Goal: Information Seeking & Learning: Compare options

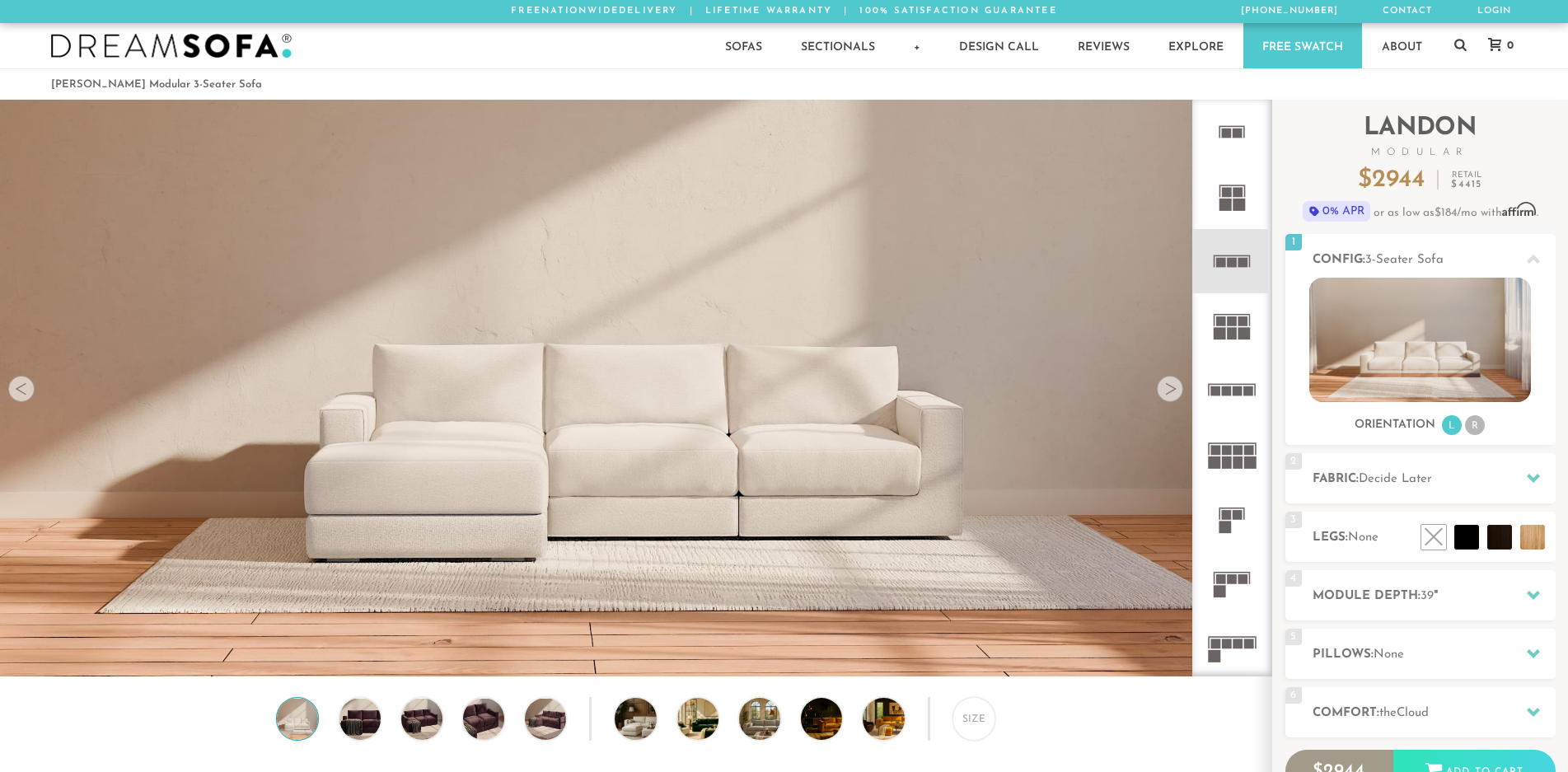
scroll to position [19282, 1554]
click at [1230, 578] on rect at bounding box center [1233, 579] width 10 height 10
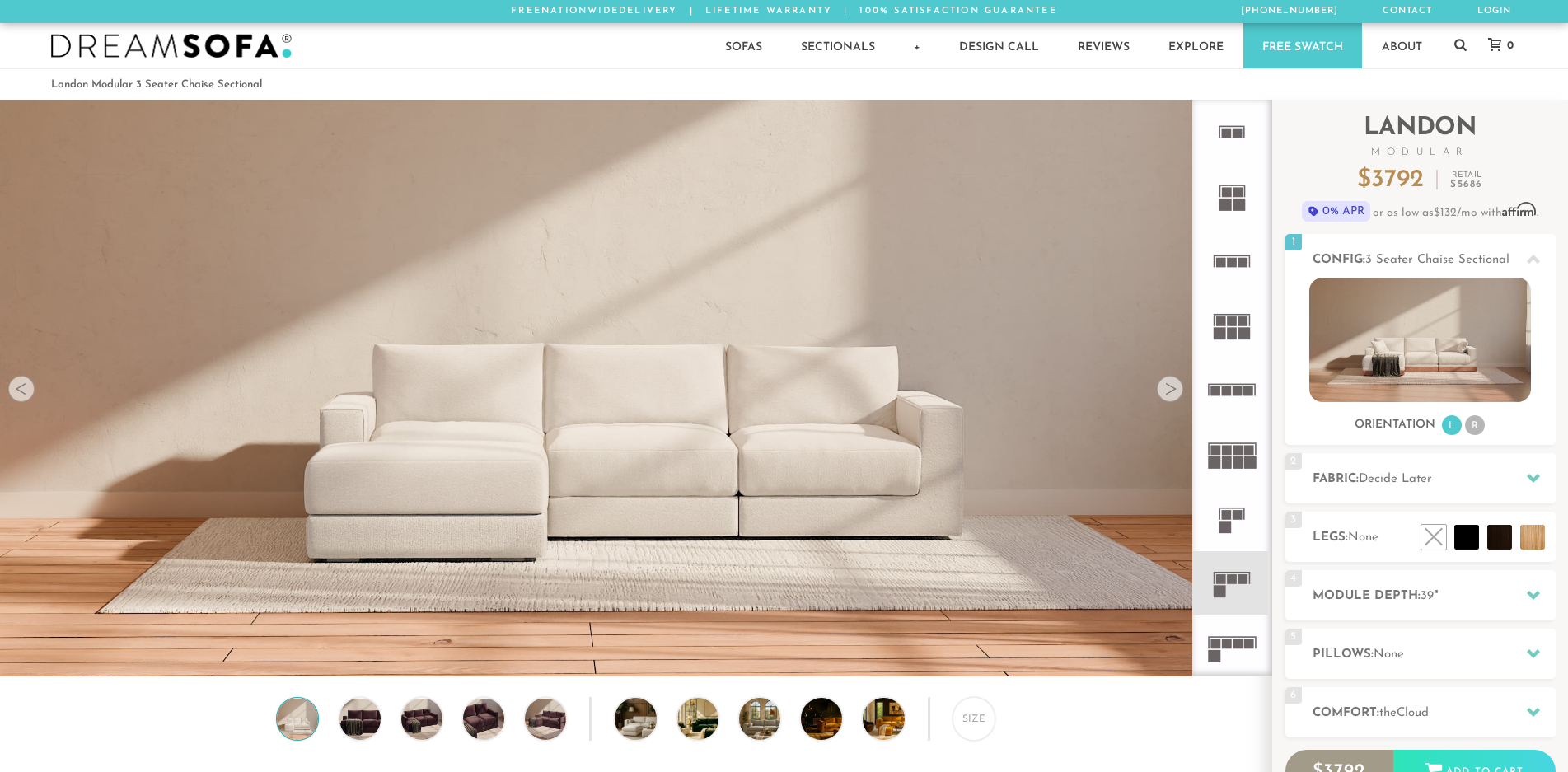
click at [1171, 387] on div at bounding box center [1170, 389] width 26 height 26
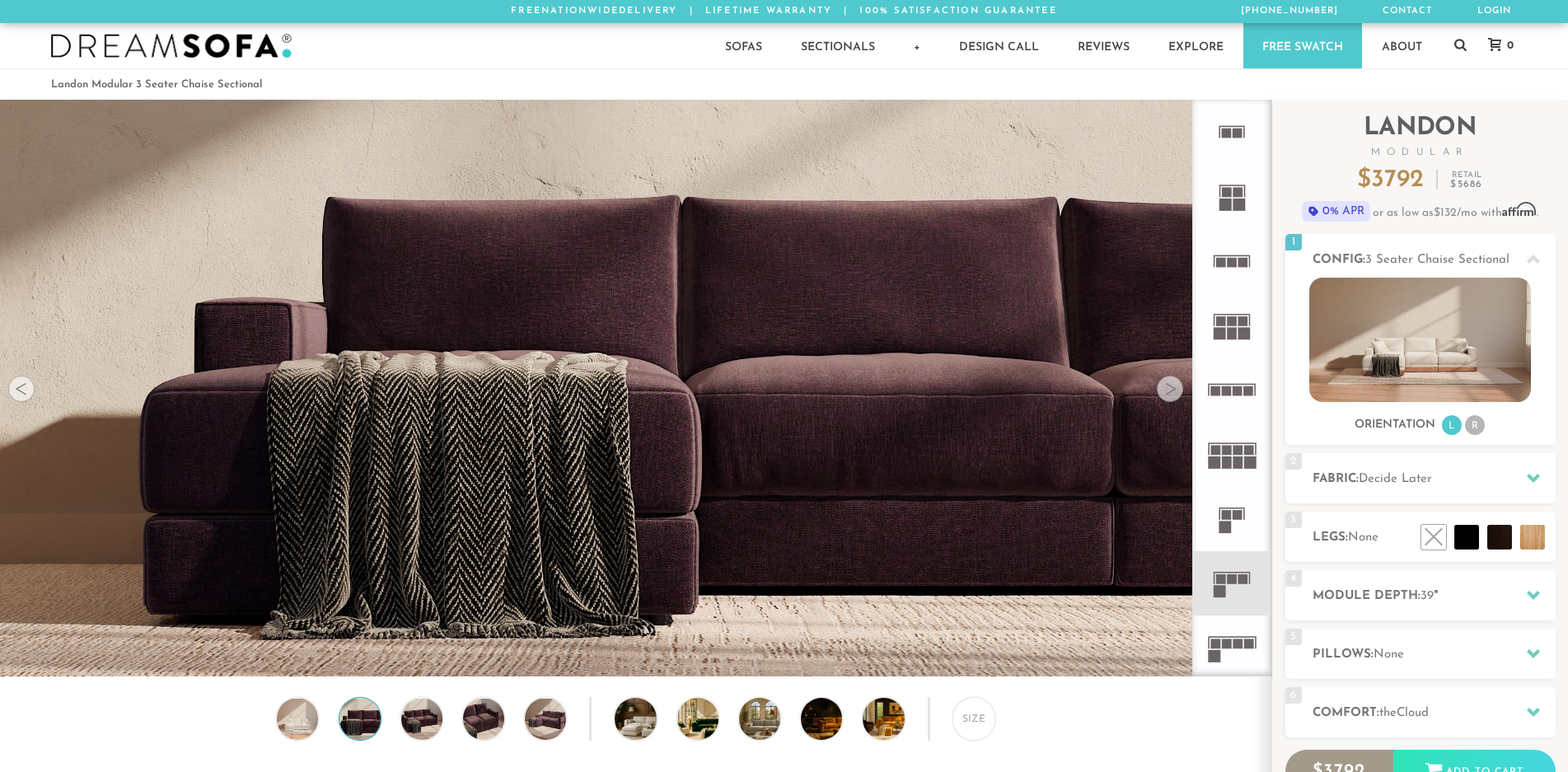
click at [1171, 387] on div at bounding box center [1170, 389] width 26 height 26
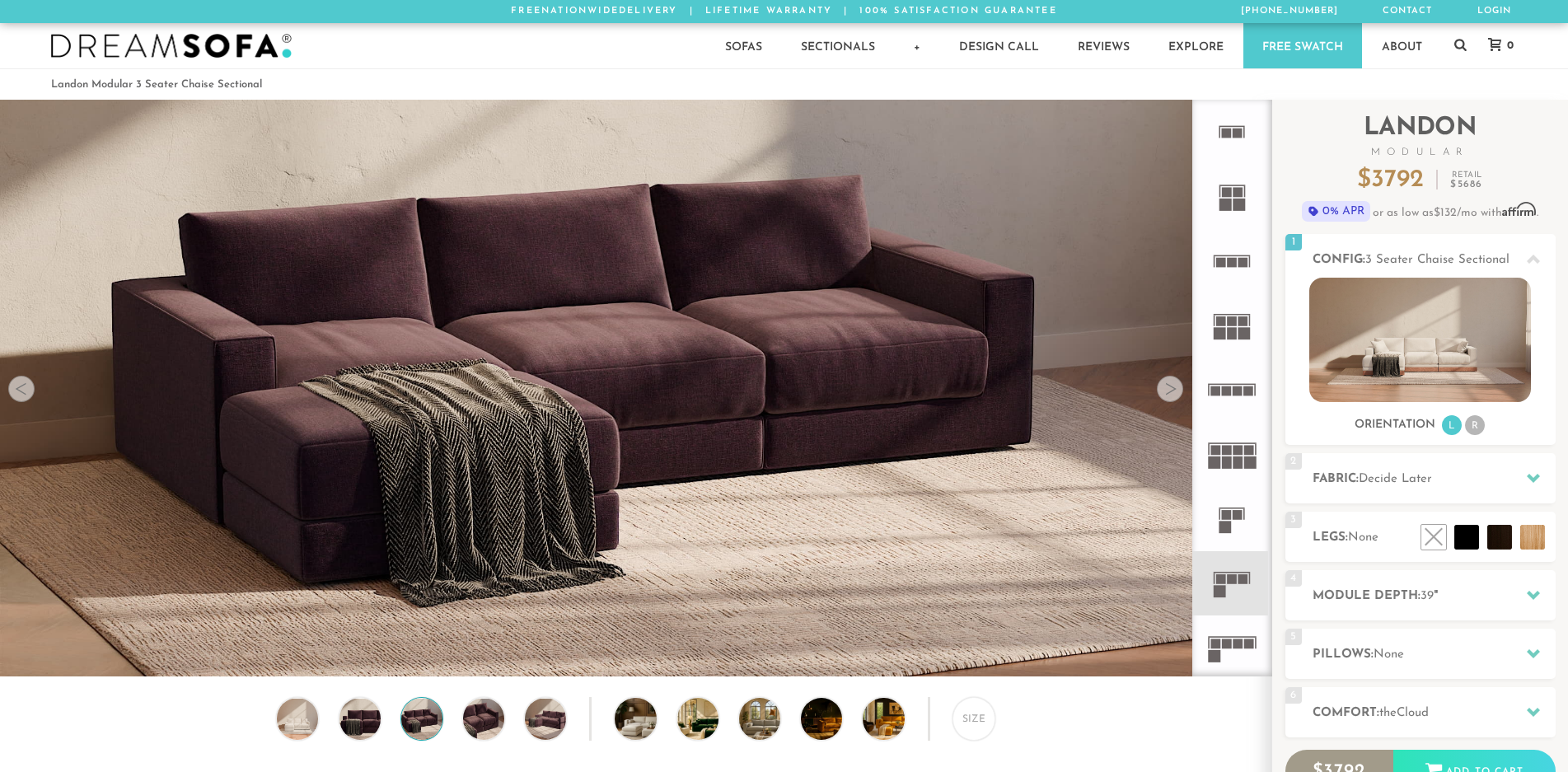
click at [1171, 387] on div at bounding box center [1170, 389] width 26 height 26
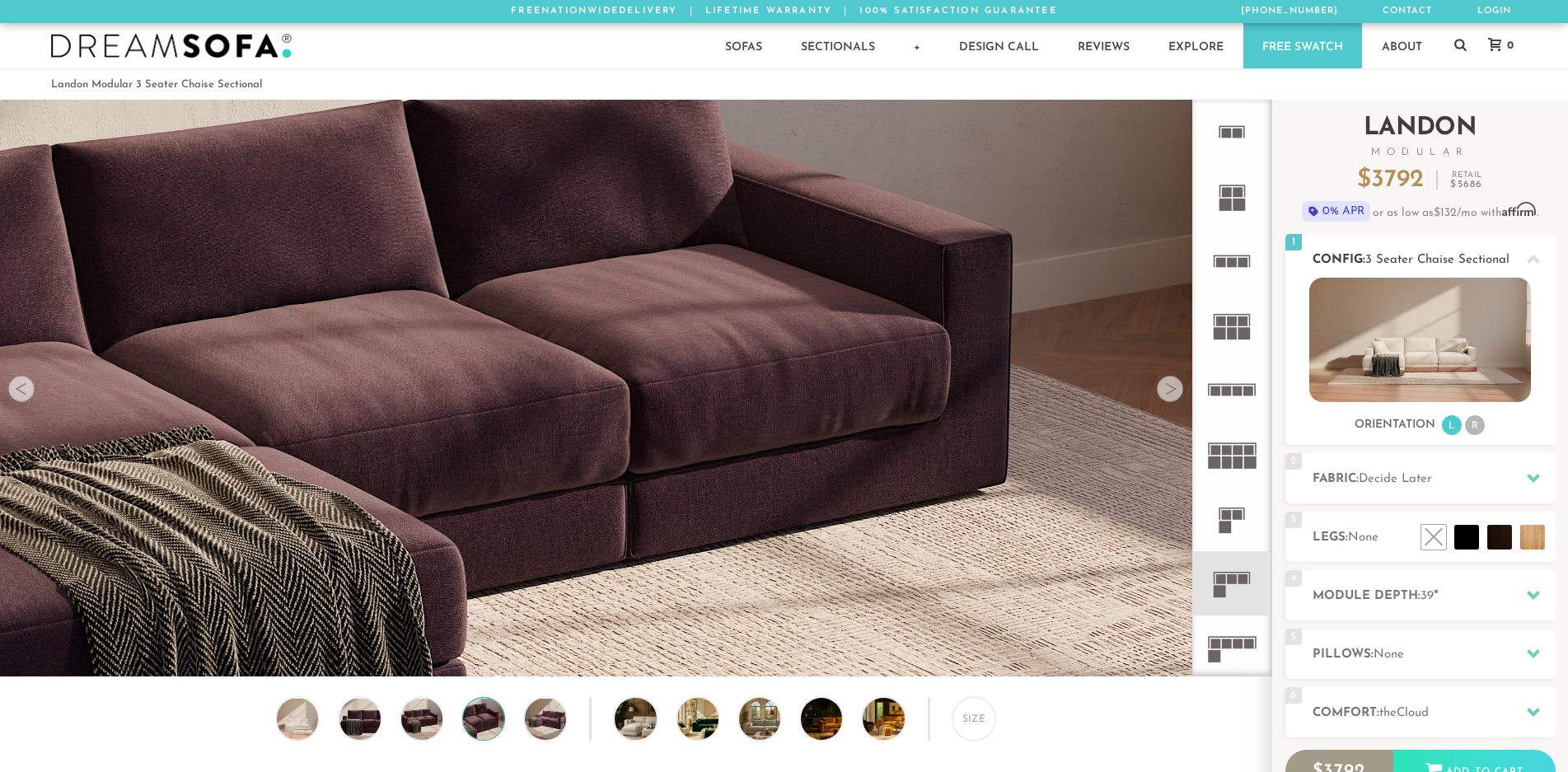
click at [1422, 352] on img at bounding box center [1419, 339] width 221 height 125
click at [1226, 516] on rect at bounding box center [1227, 515] width 10 height 10
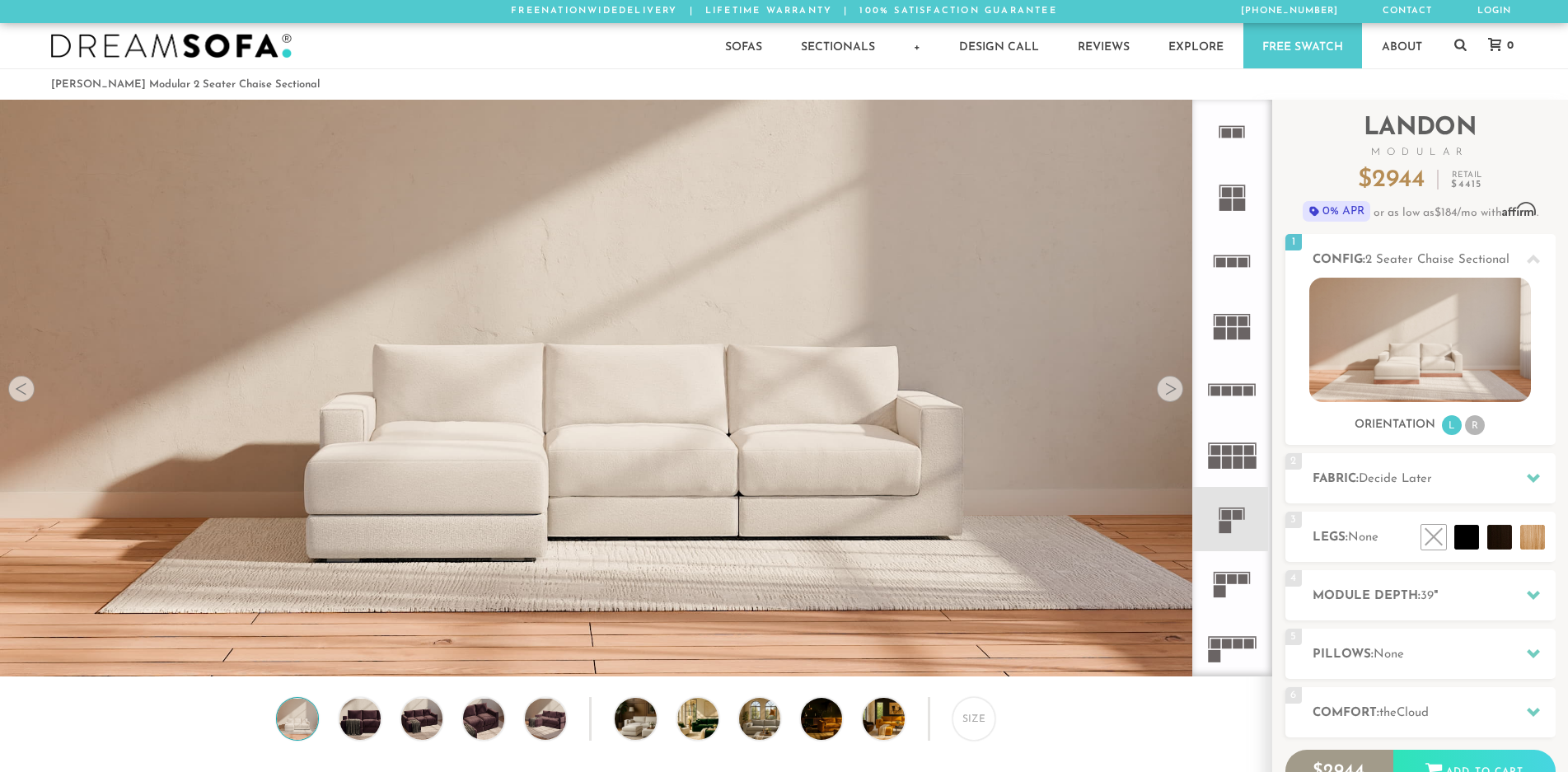
click at [1230, 575] on rect at bounding box center [1233, 579] width 10 height 10
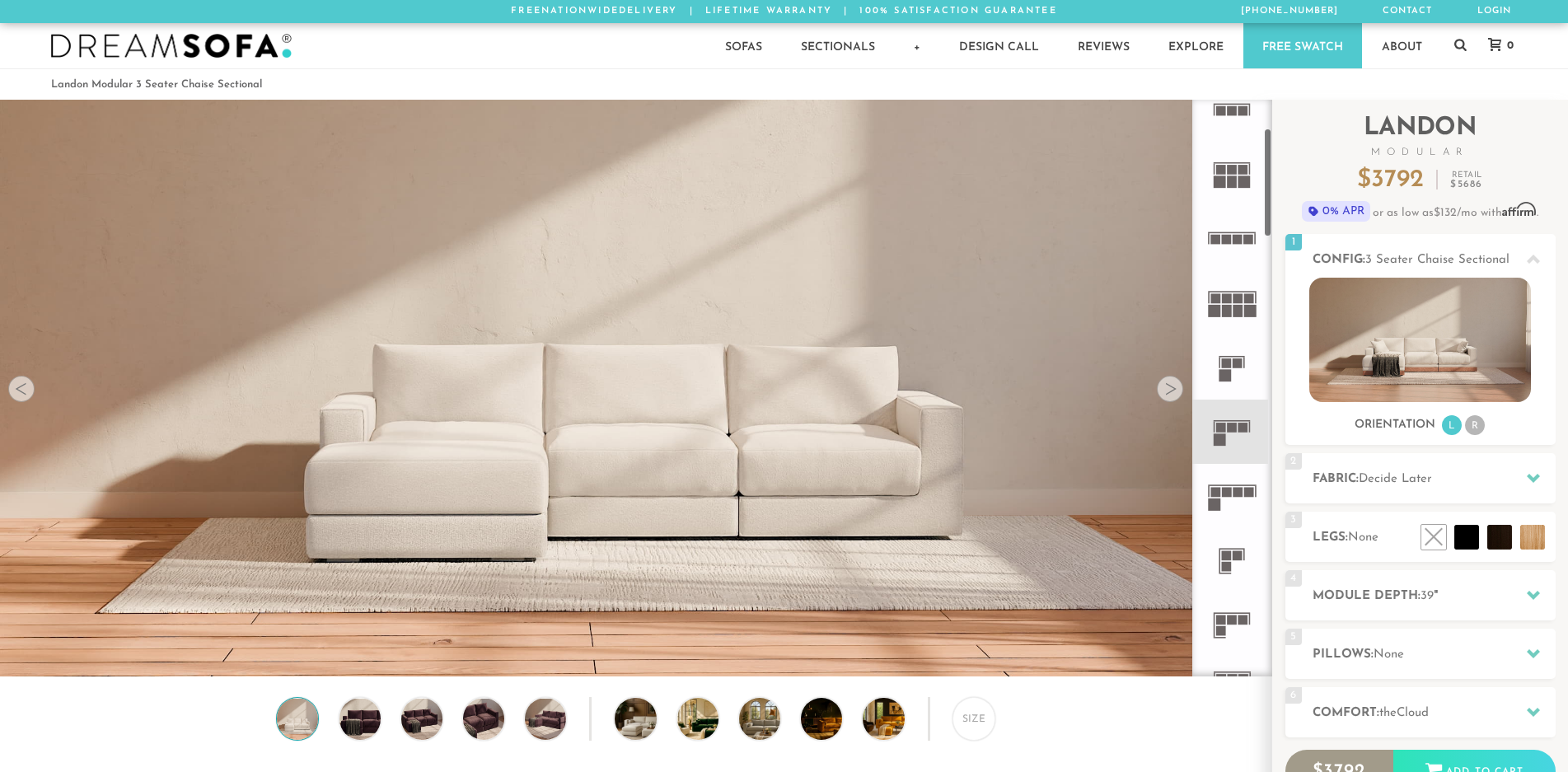
scroll to position [165, 0]
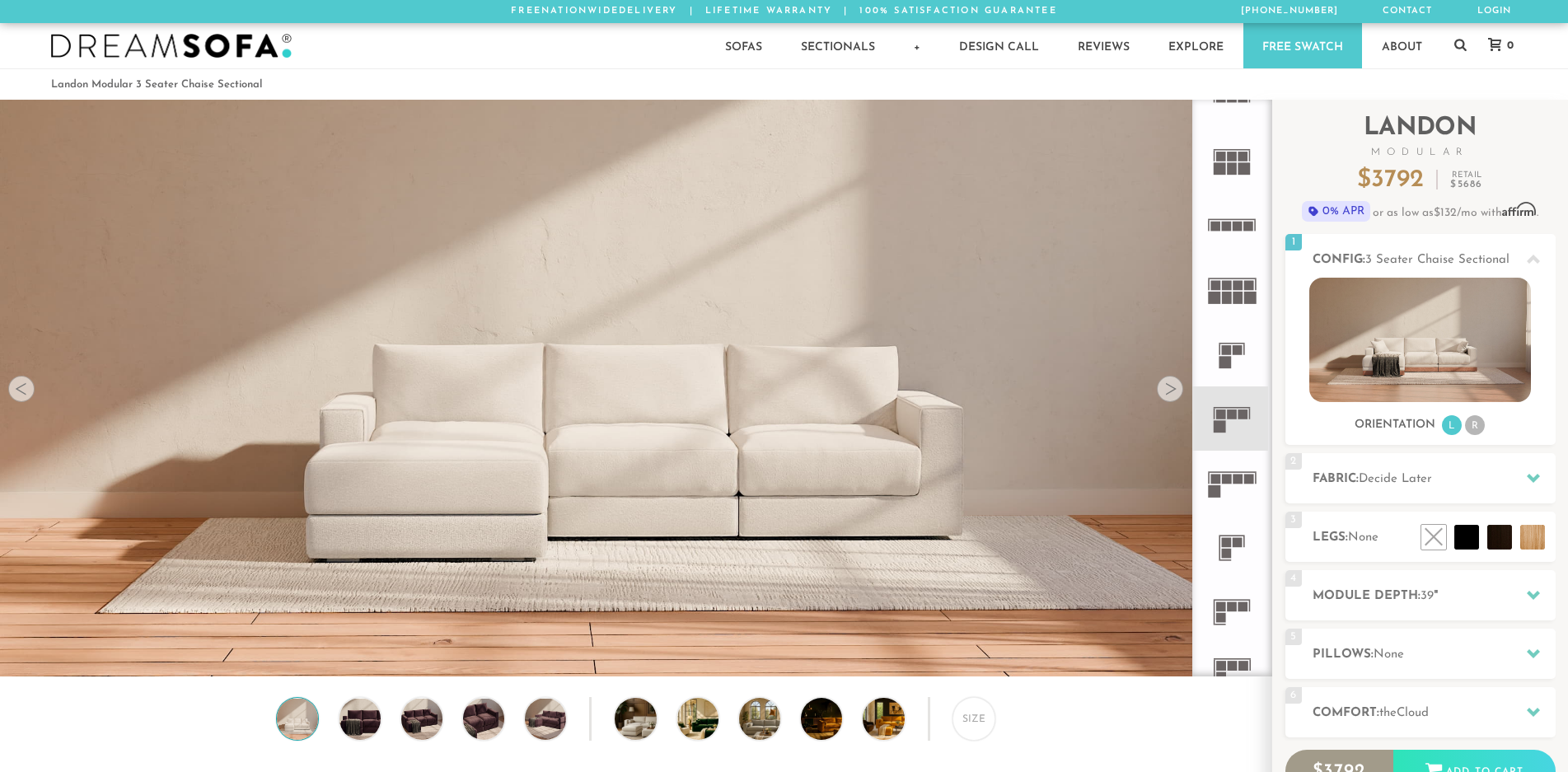
click at [1228, 542] on rect at bounding box center [1227, 542] width 10 height 10
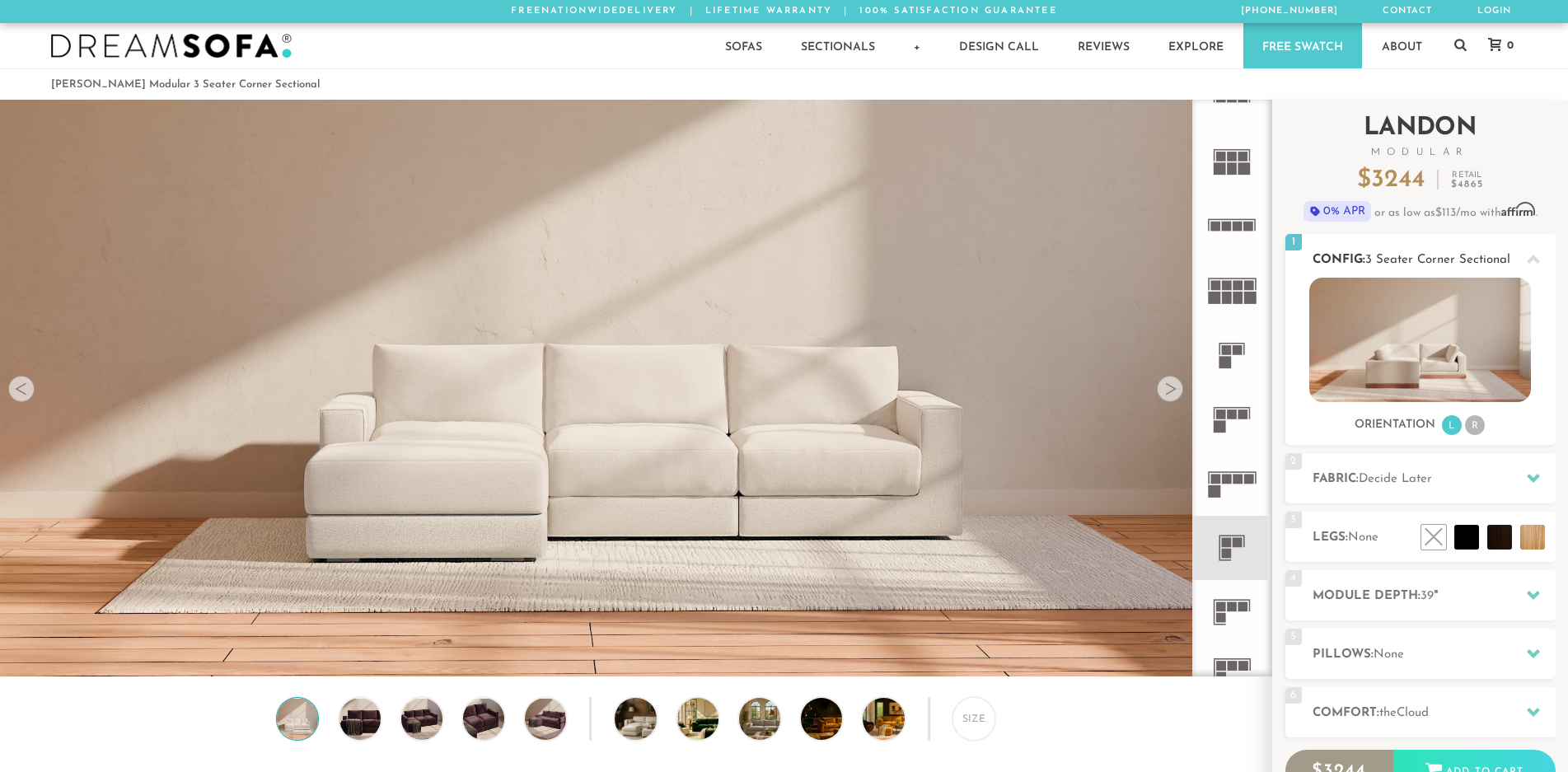
click at [1415, 334] on img at bounding box center [1419, 339] width 221 height 125
click at [1396, 381] on img at bounding box center [1419, 339] width 221 height 125
click at [1171, 392] on div at bounding box center [1170, 389] width 26 height 26
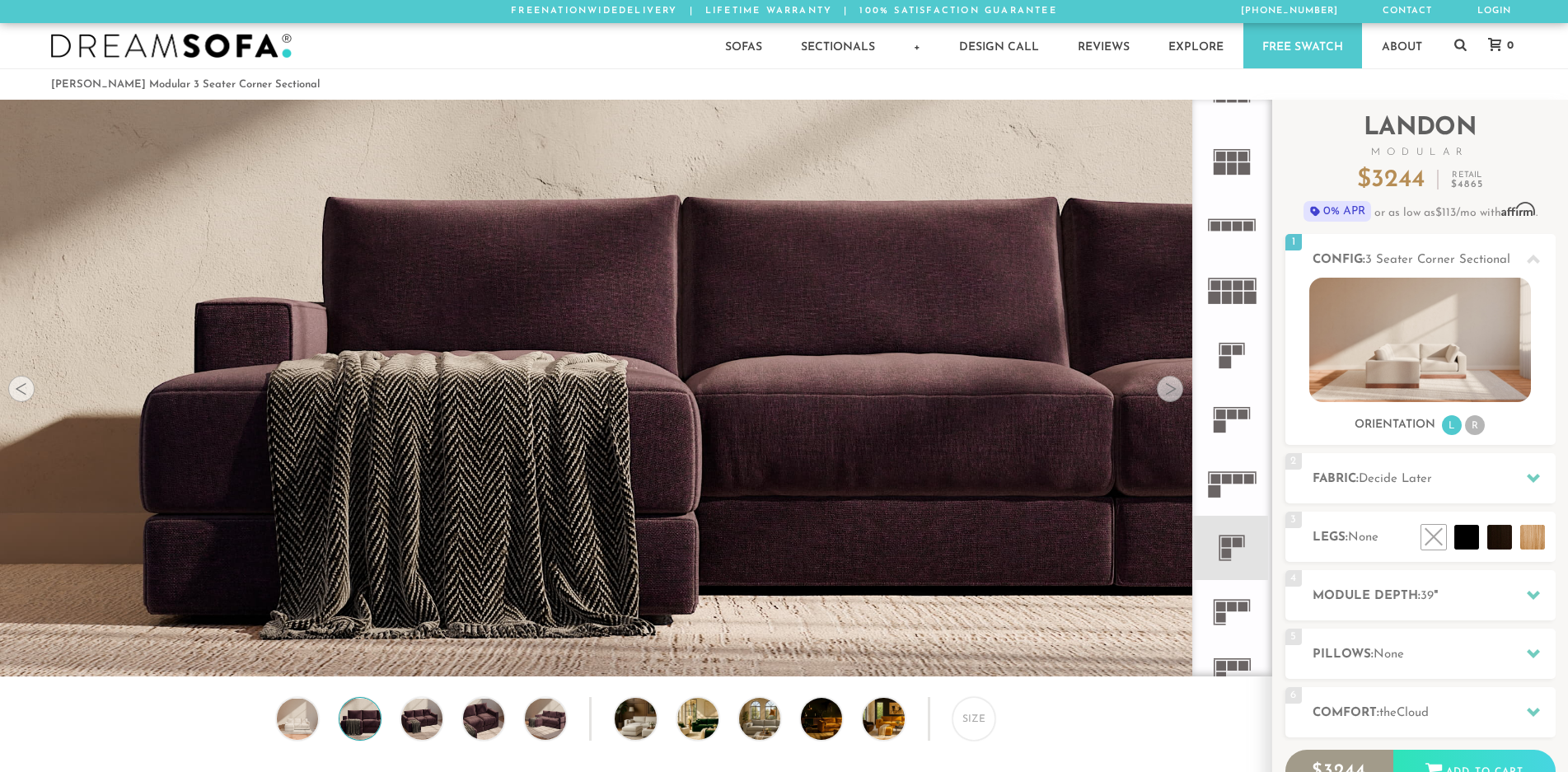
click at [1171, 392] on div at bounding box center [1170, 389] width 26 height 26
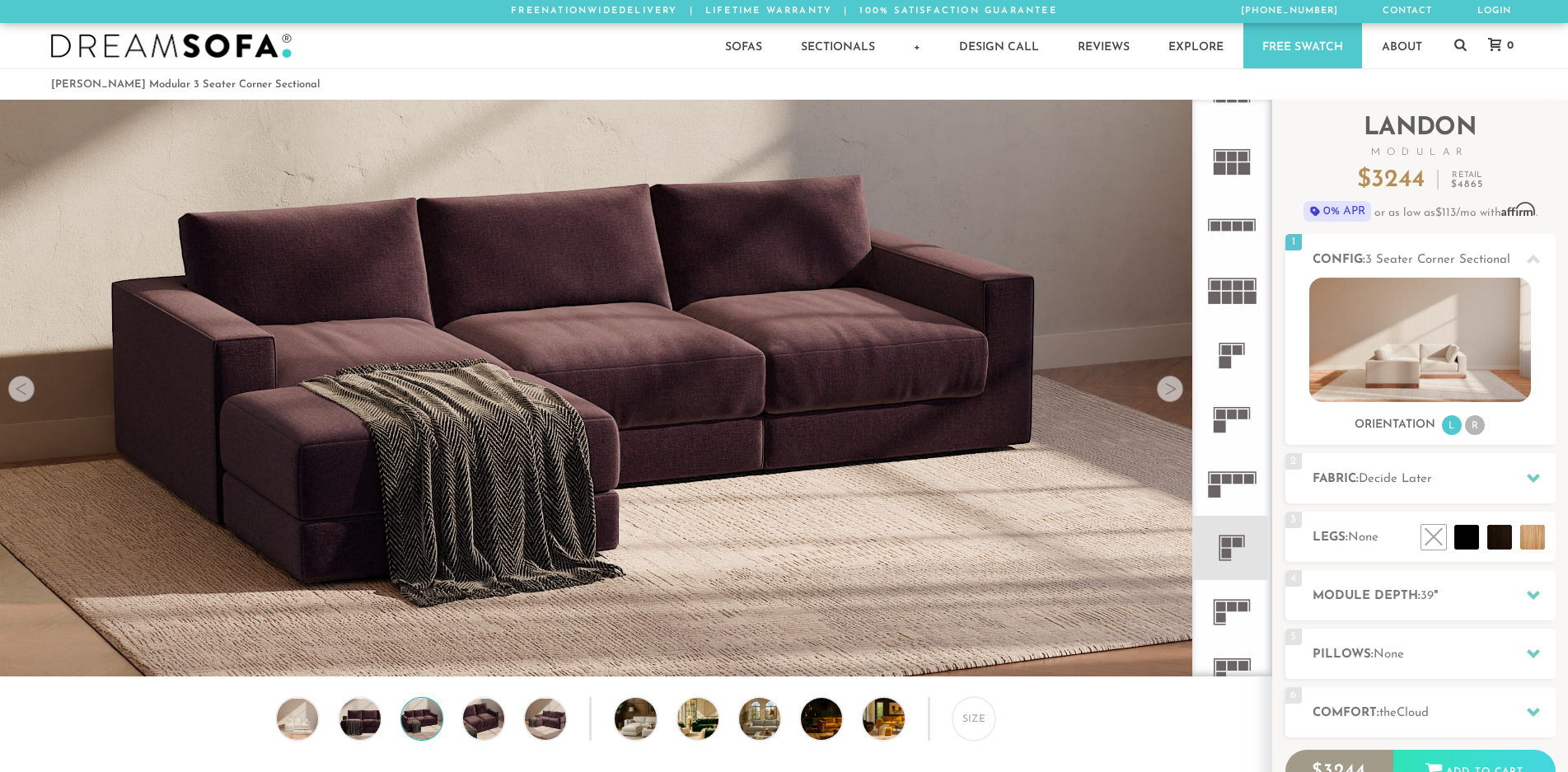
click at [1171, 392] on div at bounding box center [1170, 389] width 26 height 26
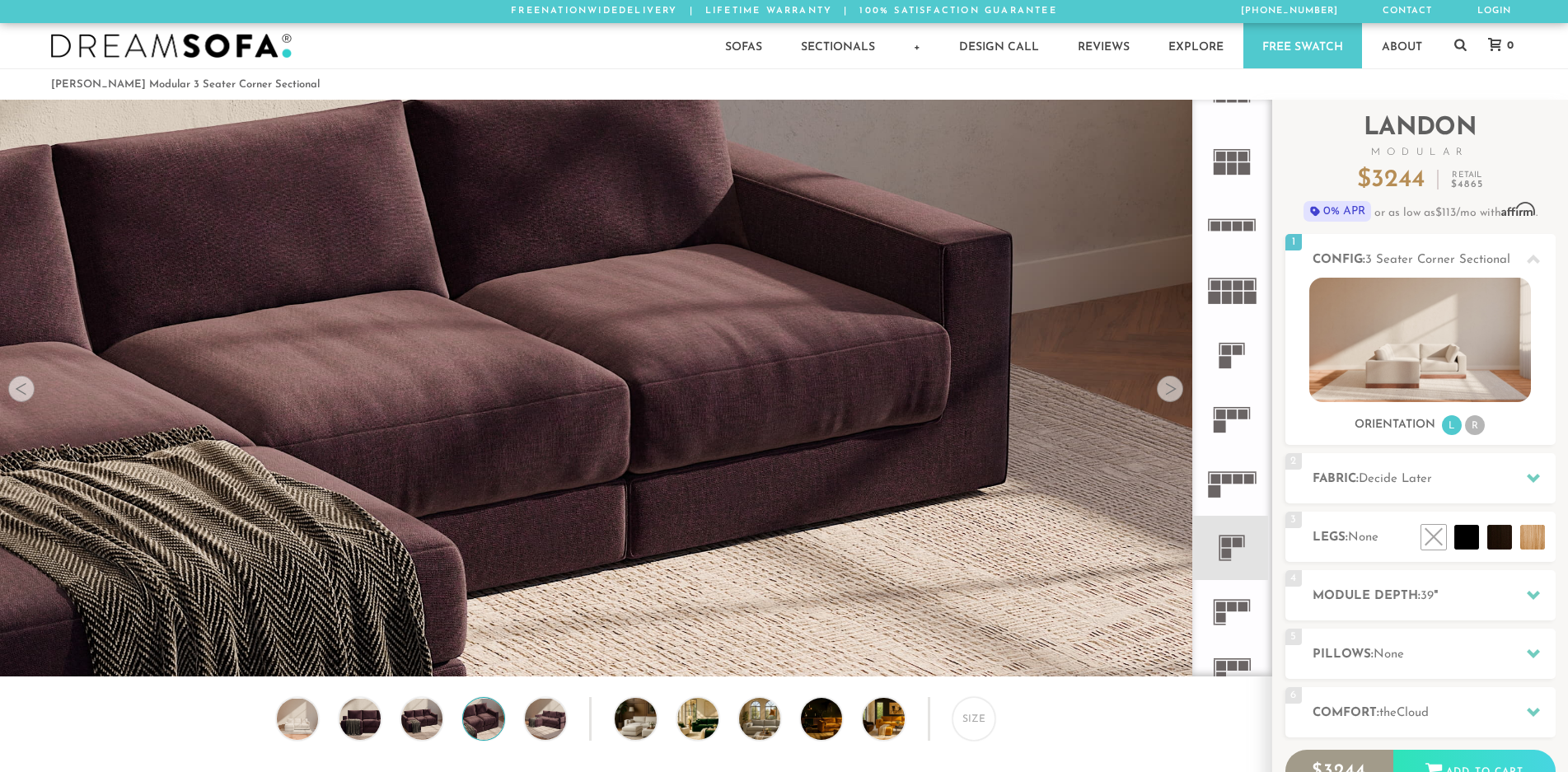
click at [1171, 392] on div at bounding box center [1170, 389] width 26 height 26
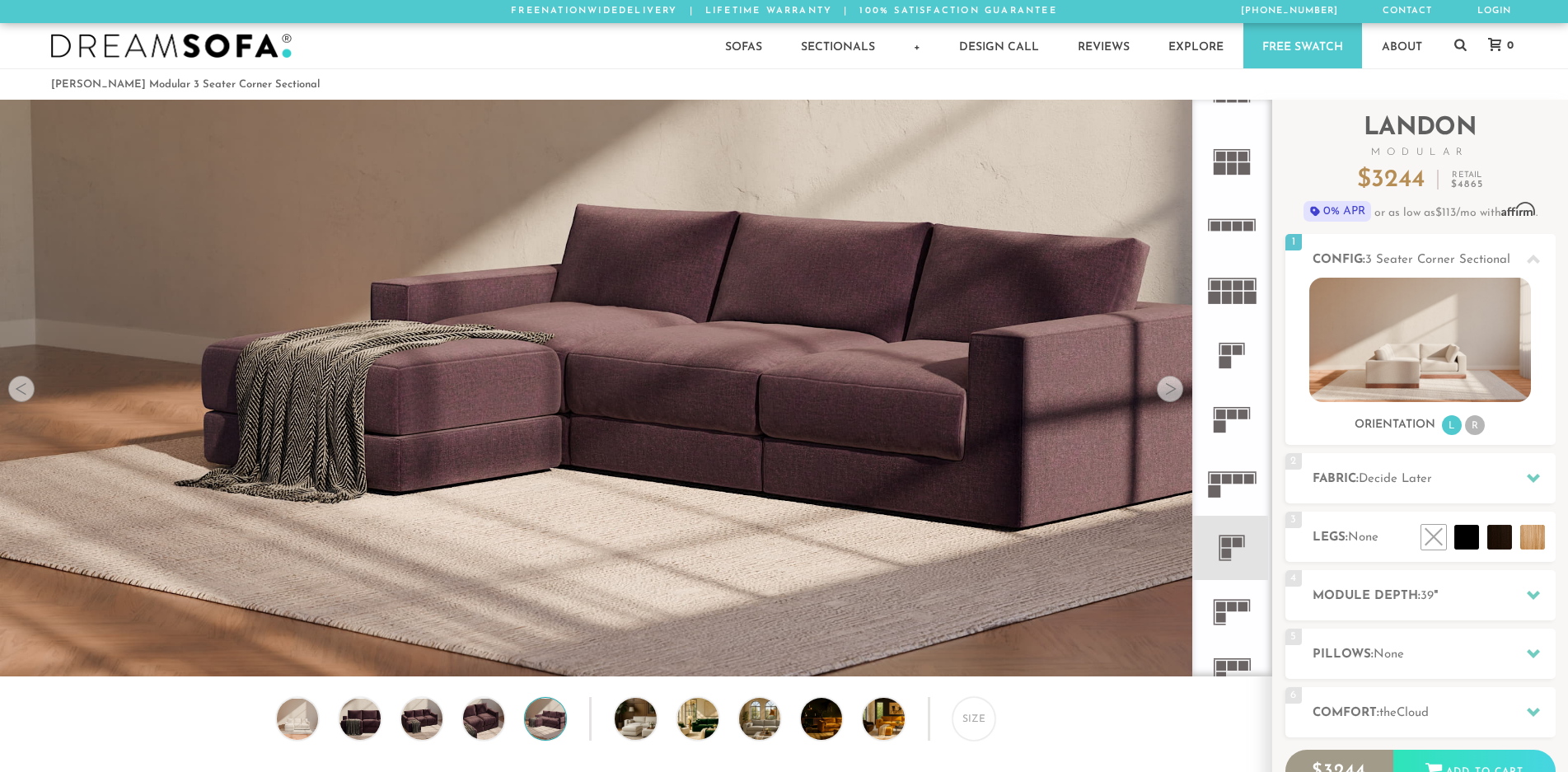
click at [1171, 392] on div at bounding box center [1170, 389] width 26 height 26
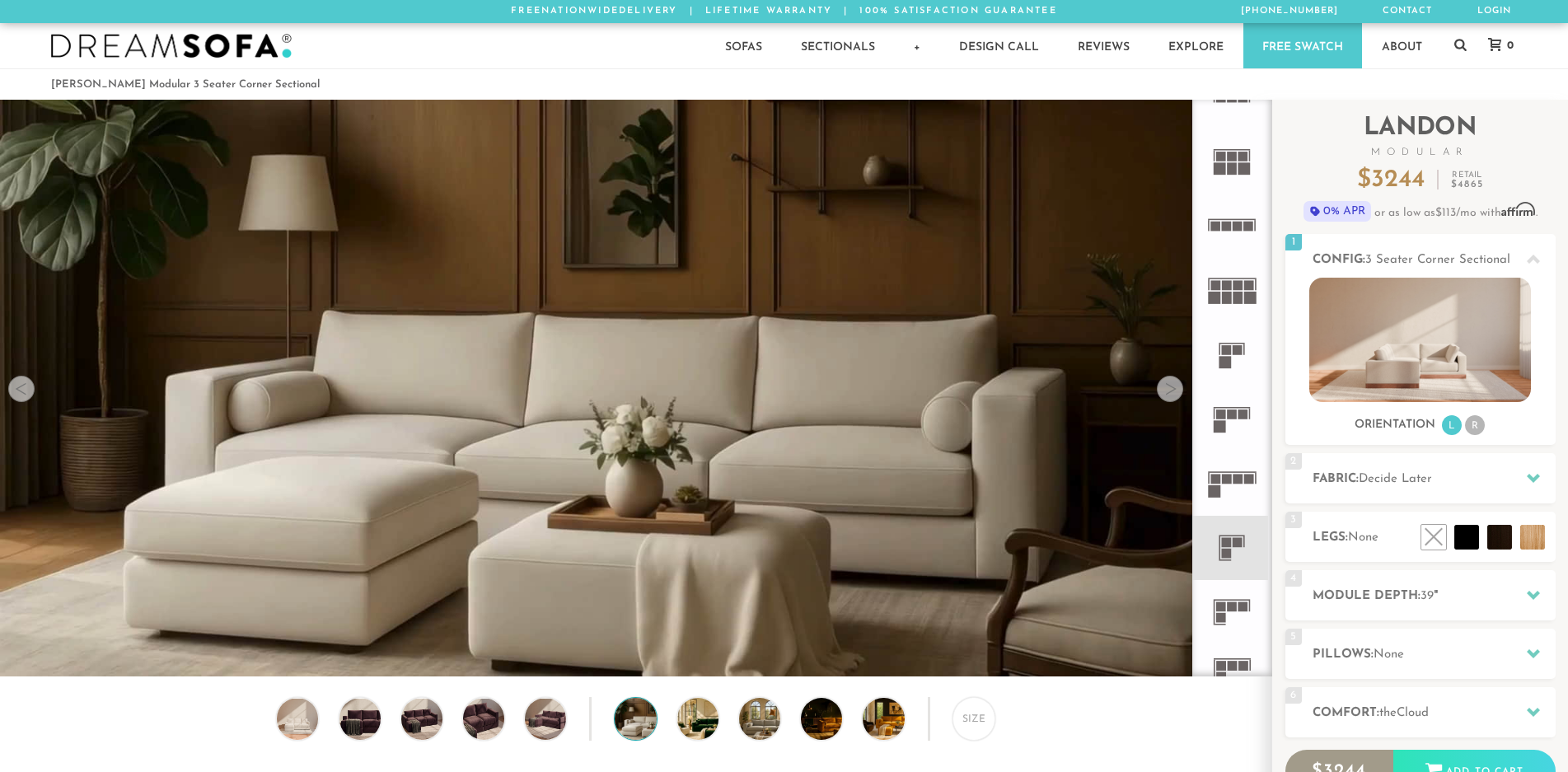
click at [1171, 392] on div at bounding box center [1170, 389] width 26 height 26
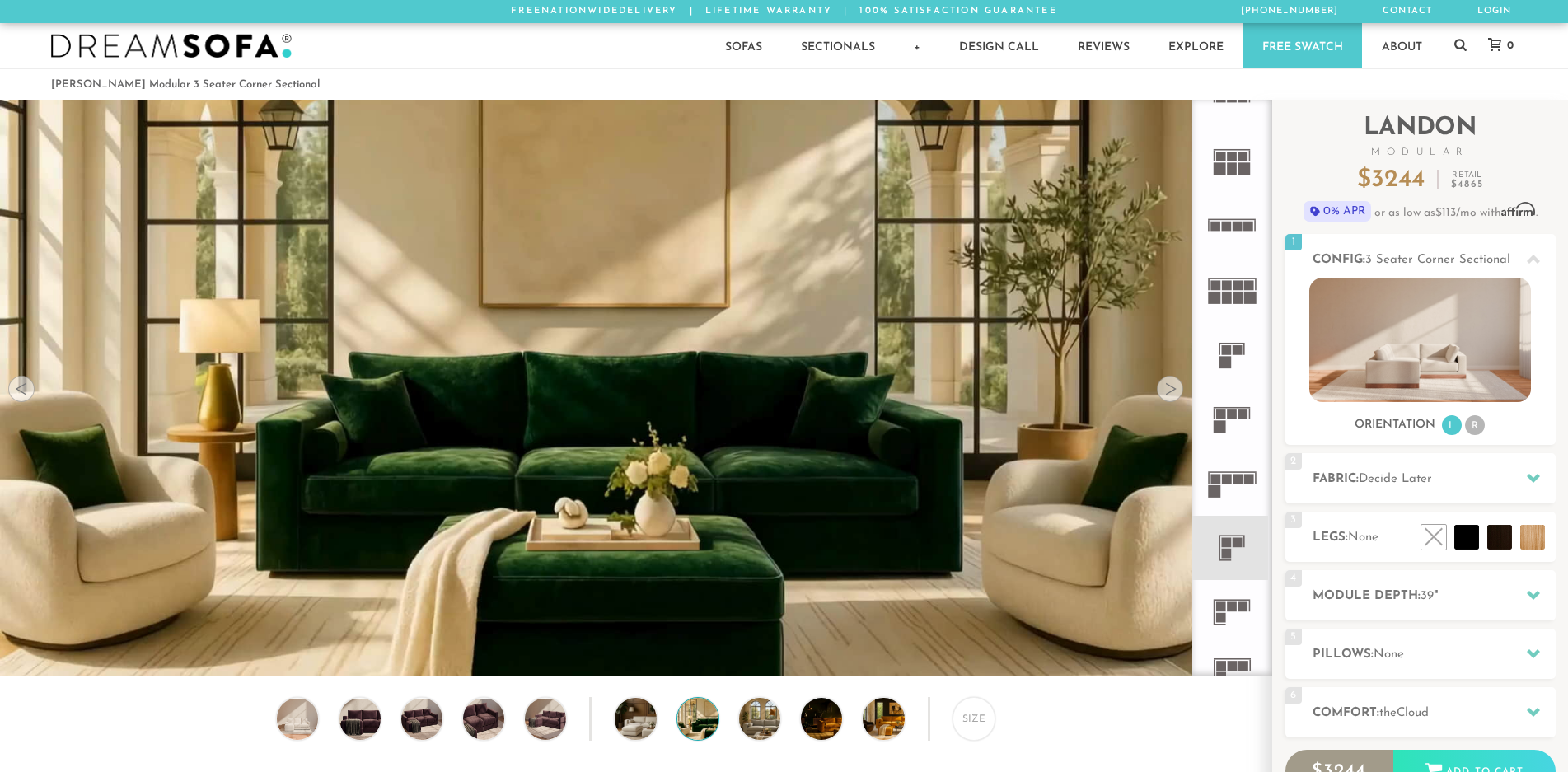
click at [1171, 392] on div at bounding box center [1170, 389] width 26 height 26
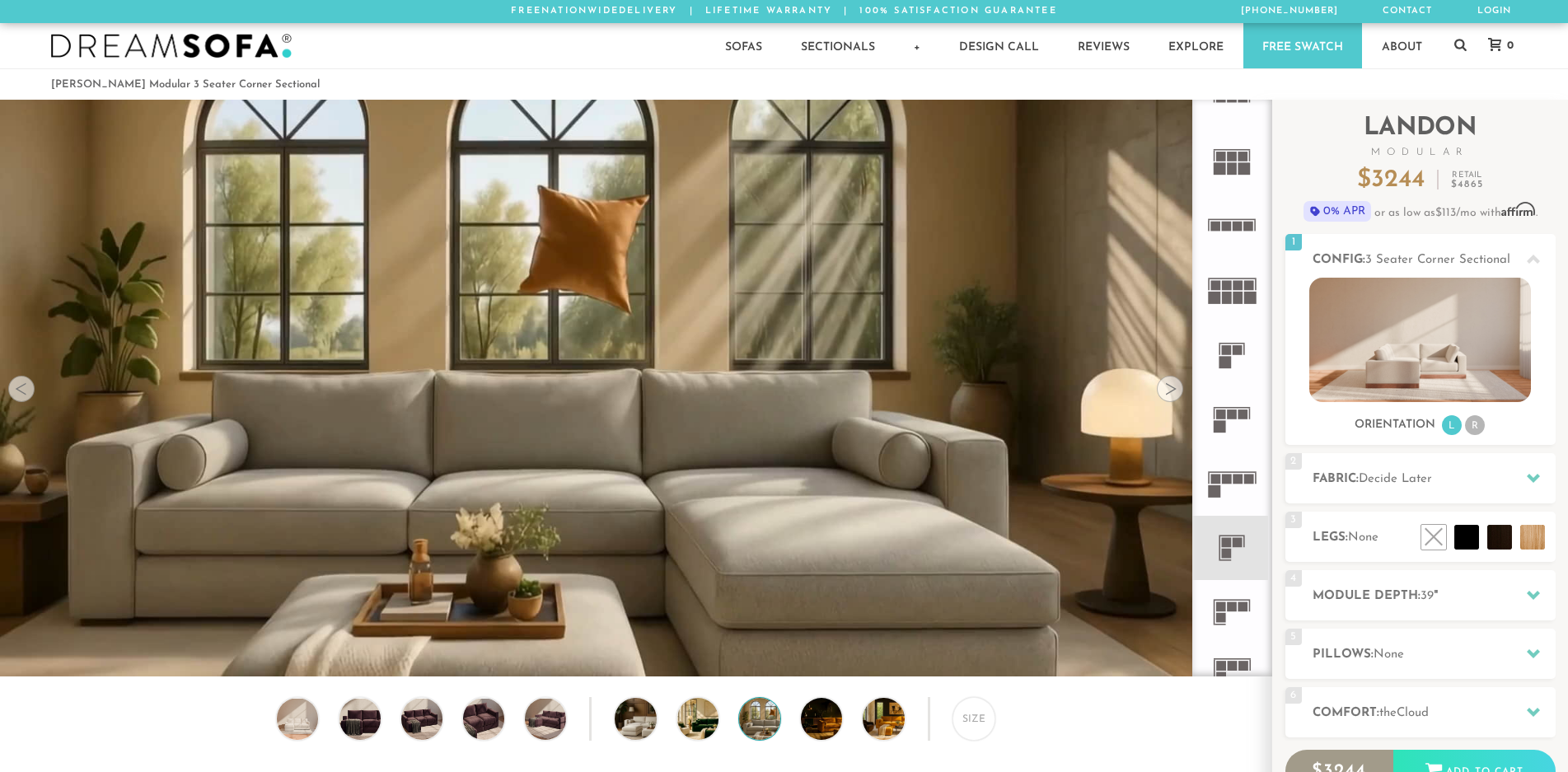
click at [1171, 392] on div at bounding box center [1170, 389] width 26 height 26
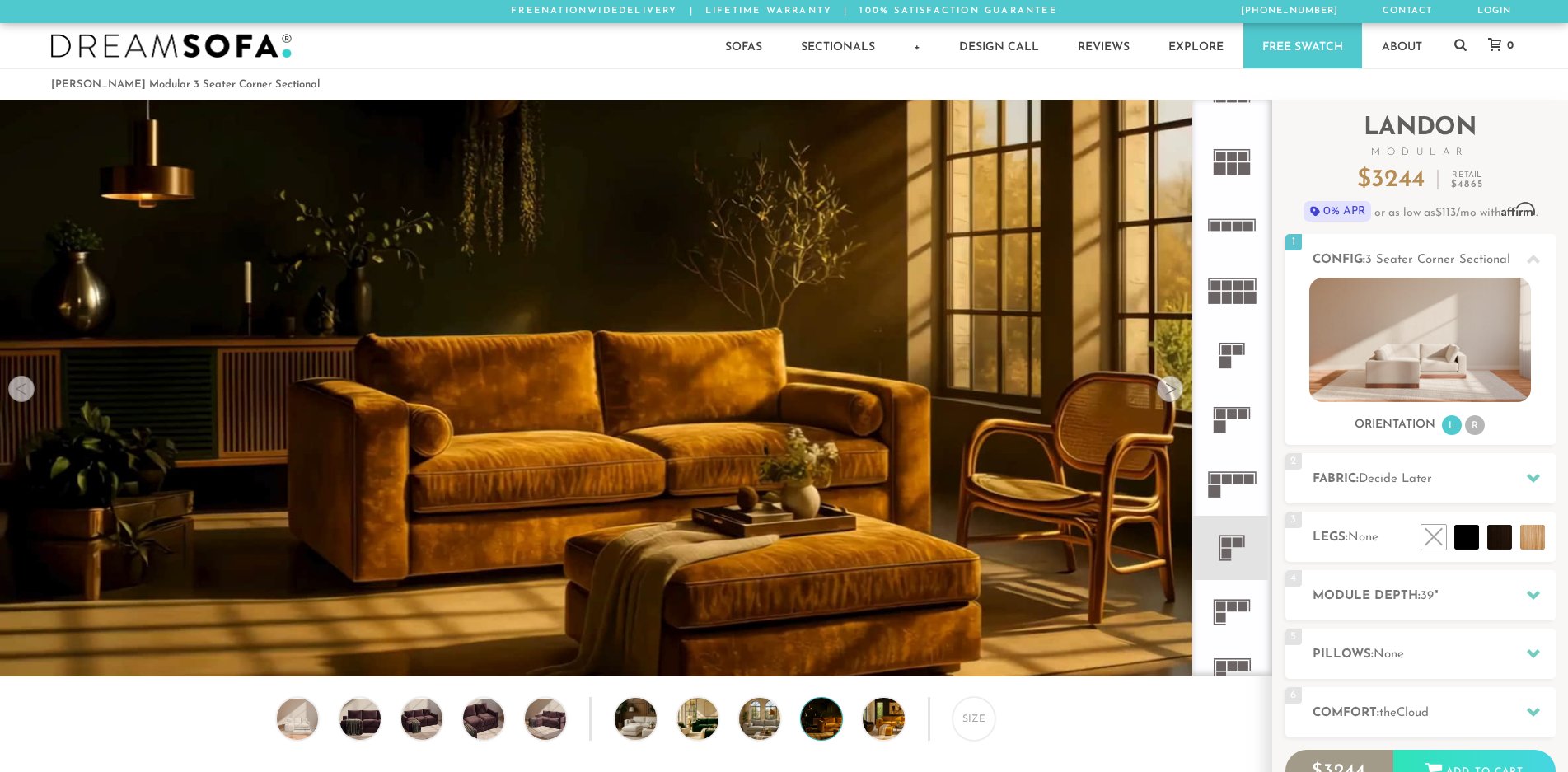
click at [1171, 392] on div at bounding box center [1170, 389] width 26 height 26
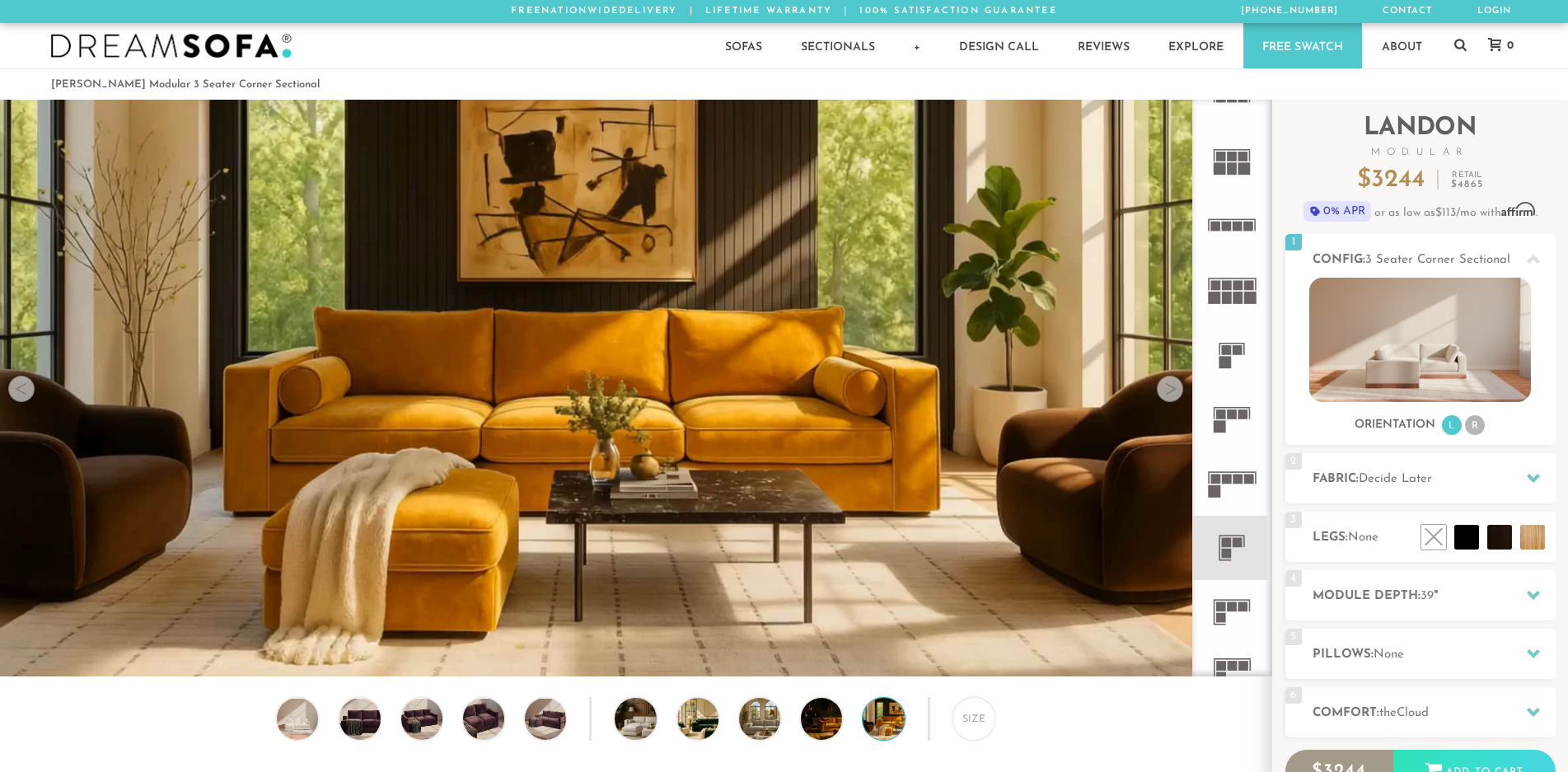
click at [1171, 392] on div at bounding box center [1170, 389] width 26 height 26
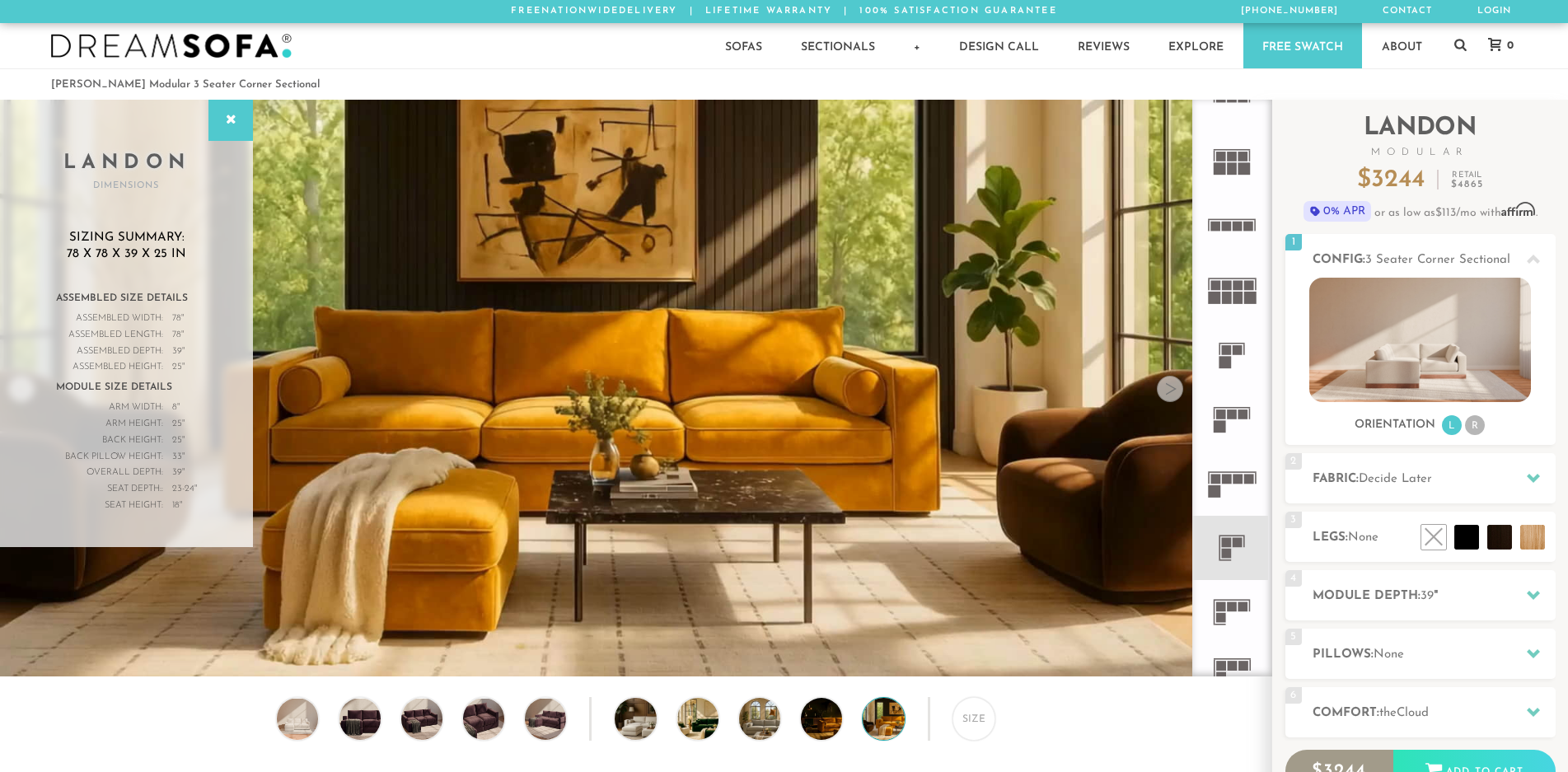
click at [1171, 392] on div at bounding box center [1170, 389] width 26 height 26
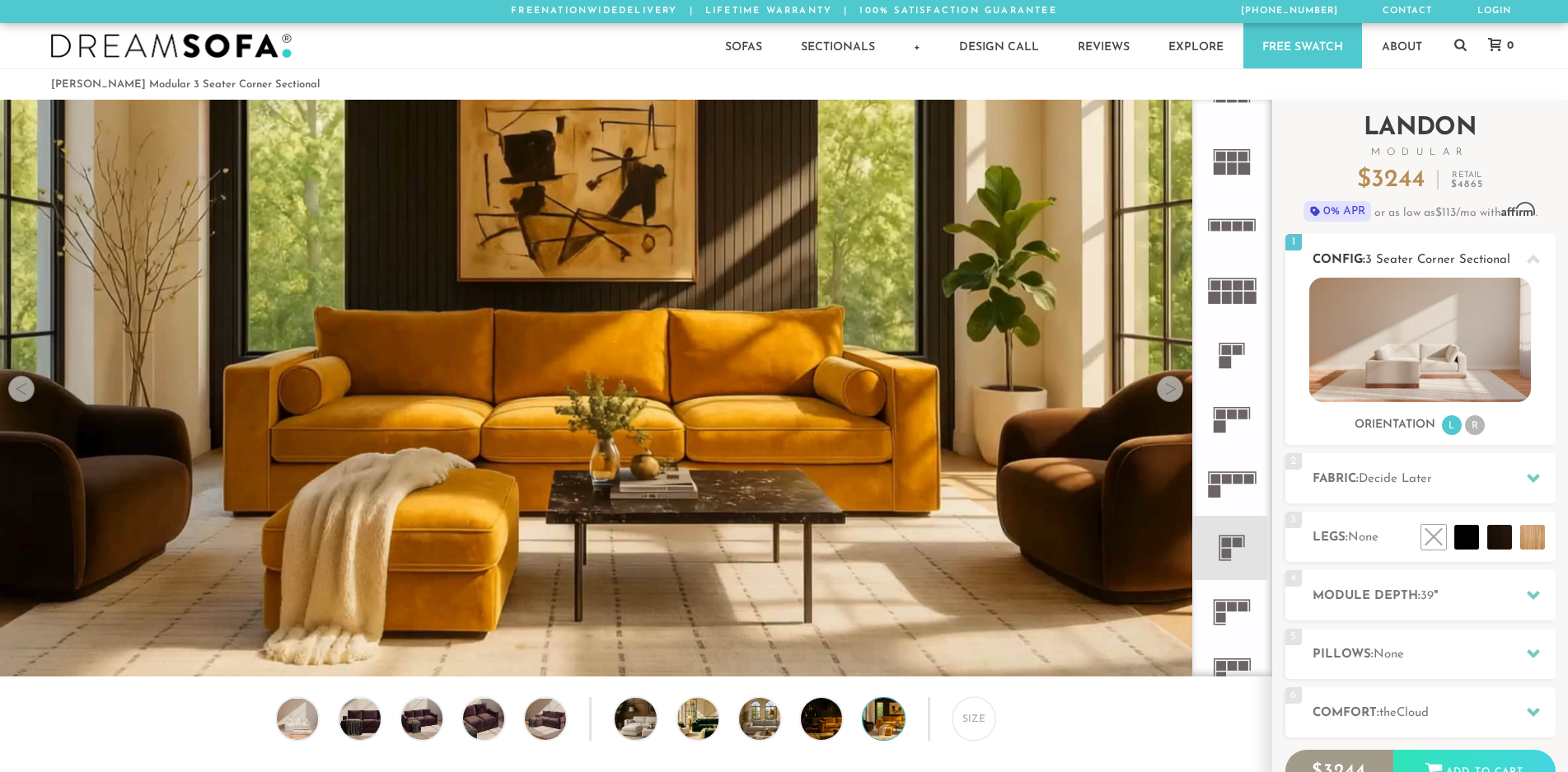
click at [1427, 353] on img at bounding box center [1419, 339] width 221 height 125
click at [1469, 428] on li "R" at bounding box center [1474, 425] width 20 height 20
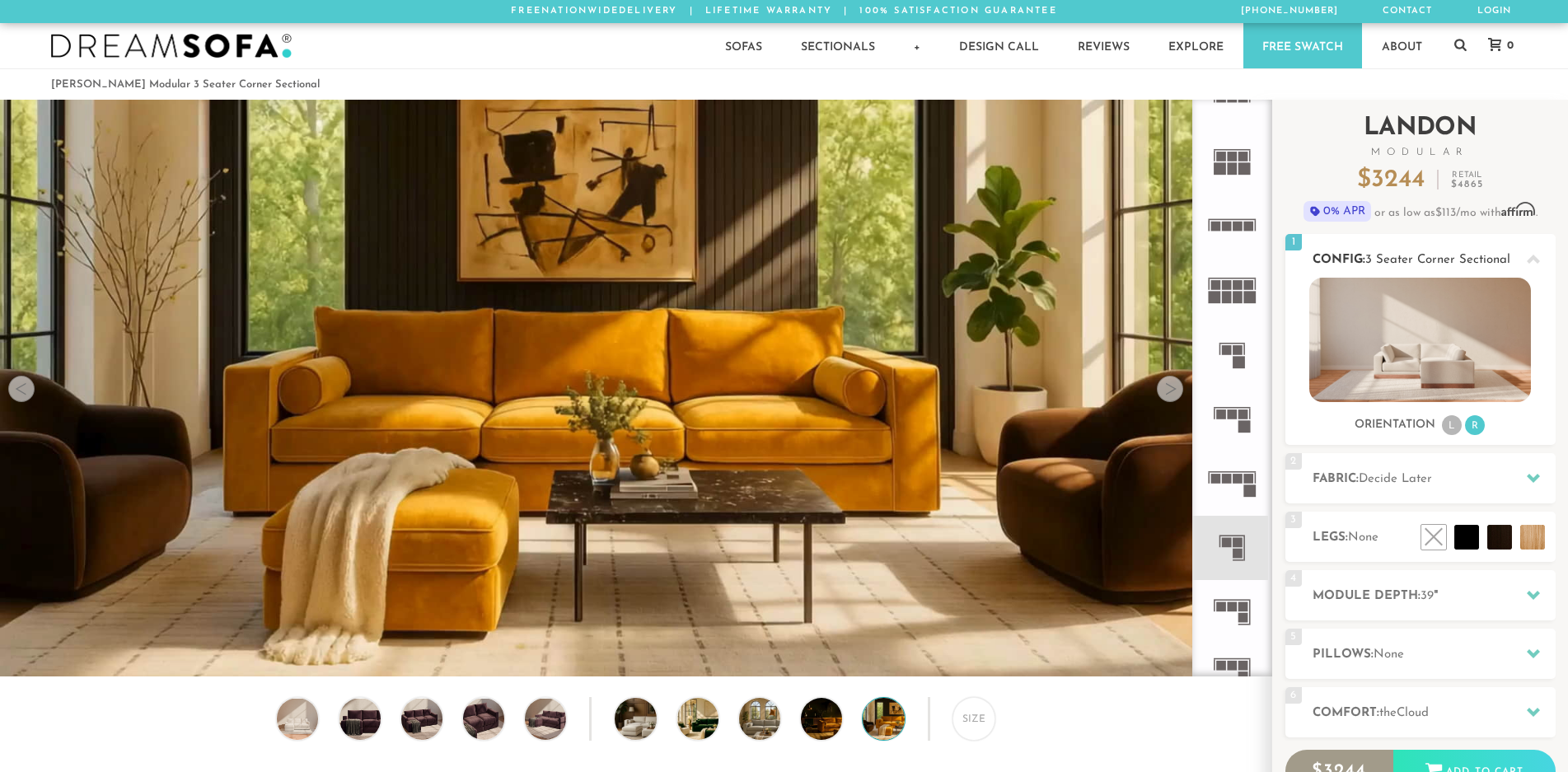
click at [1483, 257] on span "3 Seater Corner Sectional" at bounding box center [1437, 259] width 145 height 12
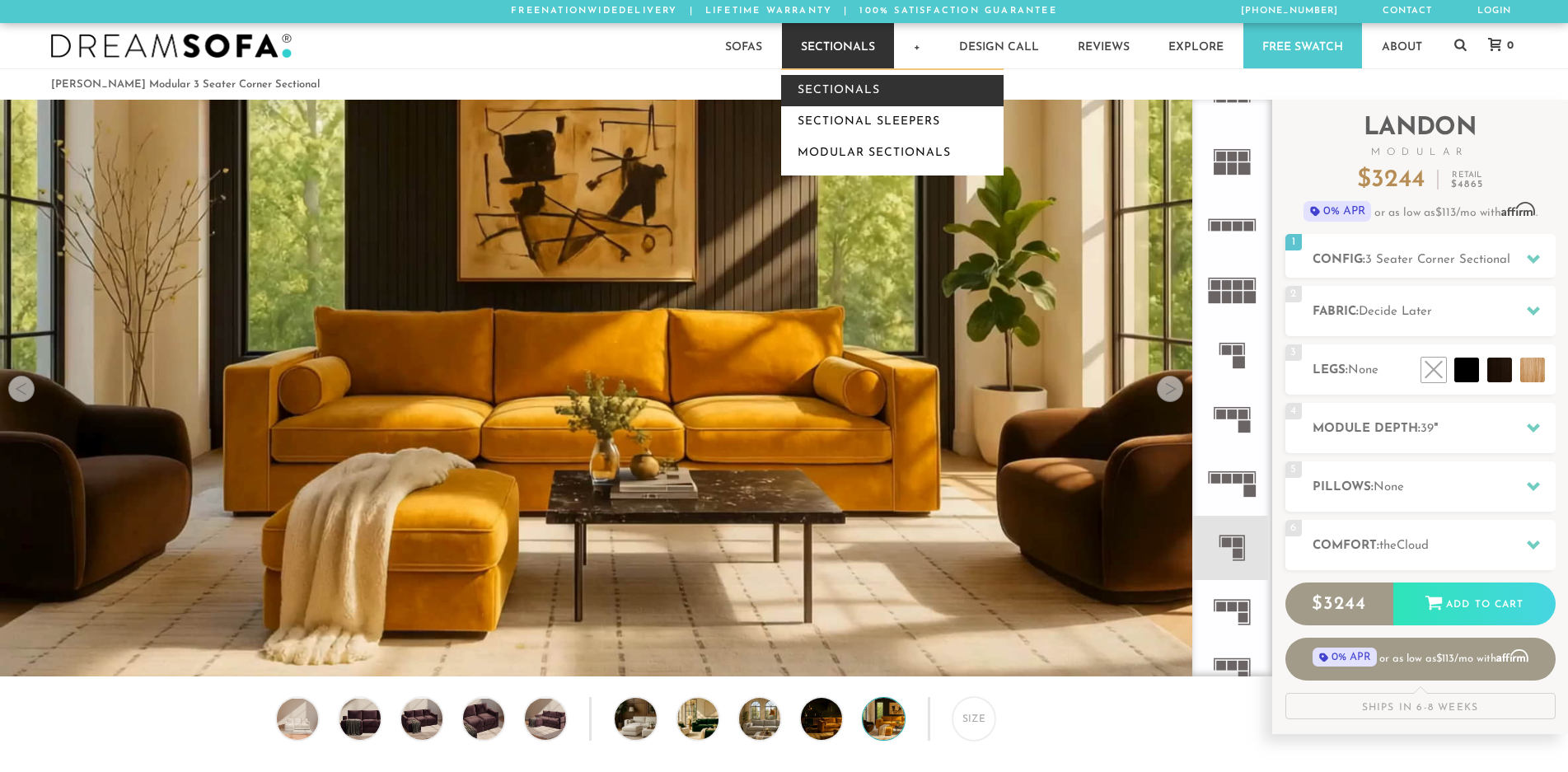
click at [854, 93] on link "Sectionals" at bounding box center [892, 90] width 222 height 31
